Goal: Check status: Check status

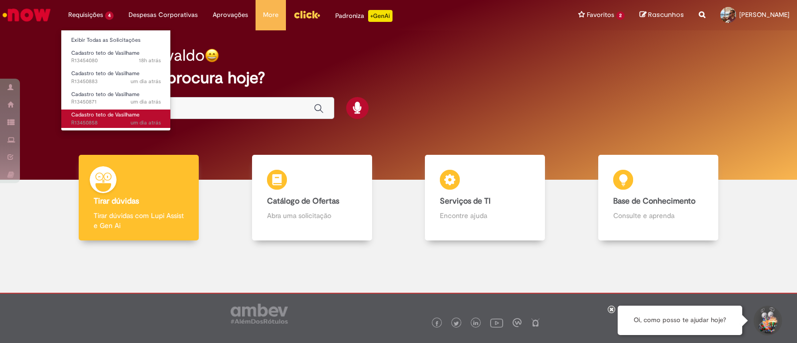
click at [110, 123] on span "um dia atrás um dia atrás R13450858" at bounding box center [116, 123] width 90 height 8
click at [112, 118] on span "Cadastro teto de Vasilhame" at bounding box center [105, 114] width 68 height 7
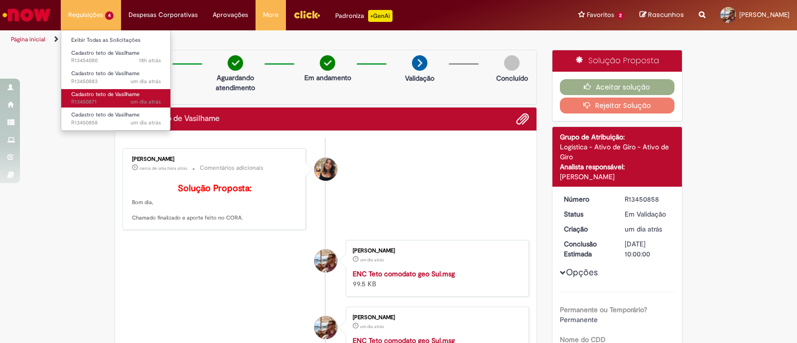
click at [90, 94] on span "Cadastro teto de Vasilhame" at bounding box center [105, 94] width 68 height 7
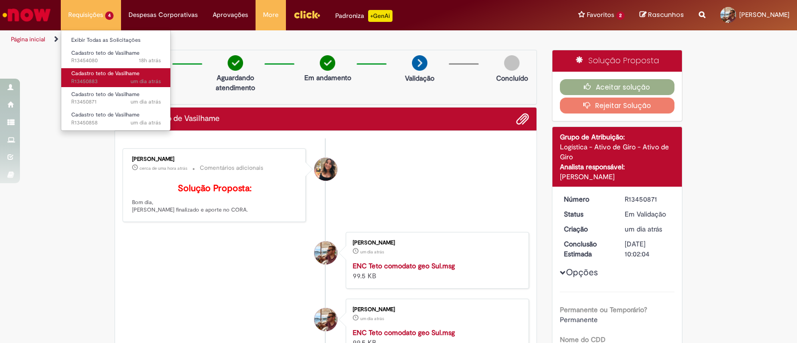
click at [107, 73] on span "Cadastro teto de Vasilhame" at bounding box center [105, 73] width 68 height 7
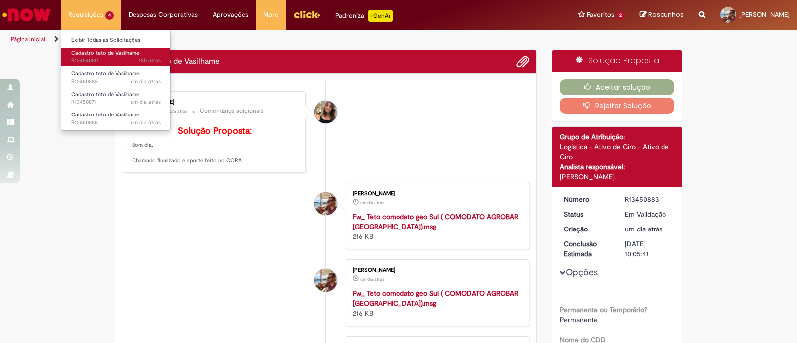
click at [105, 60] on span "18h atrás 18 horas atrás R13454080" at bounding box center [116, 61] width 90 height 8
